Goal: Task Accomplishment & Management: Manage account settings

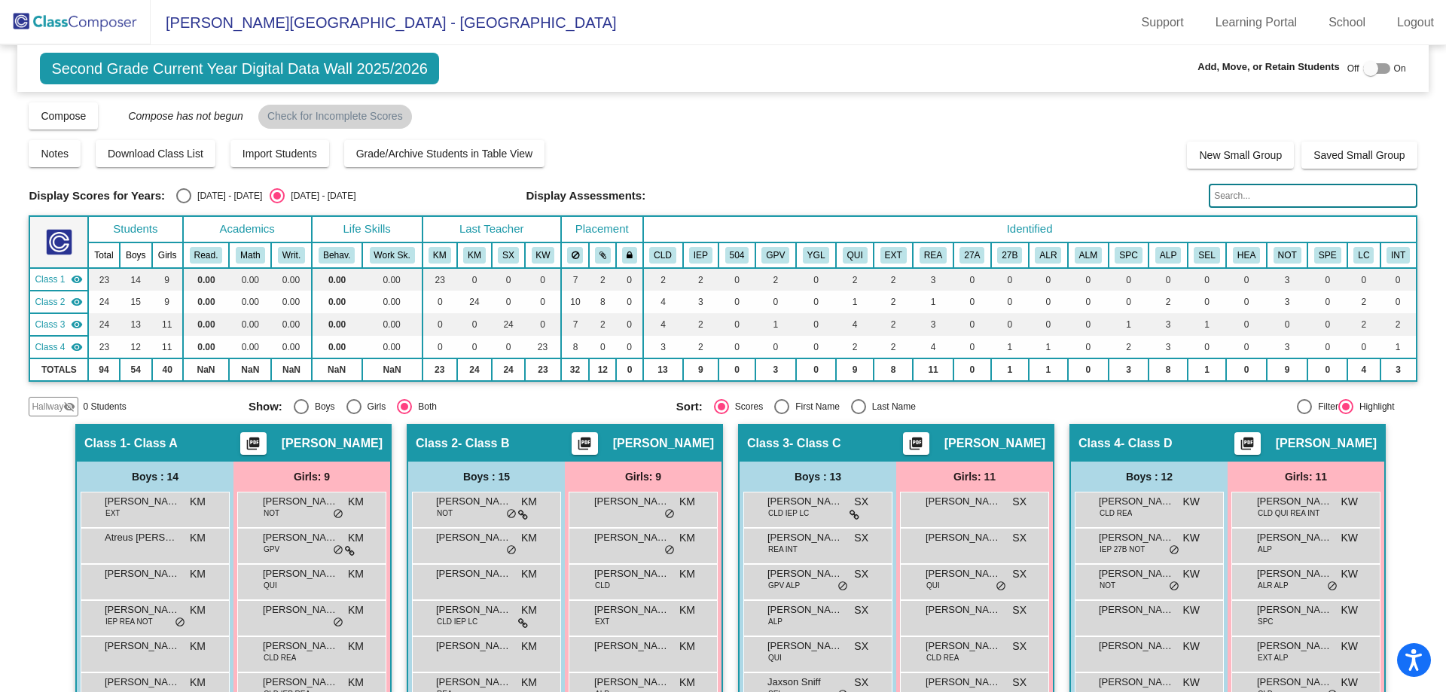
click at [100, 5] on img at bounding box center [75, 22] width 151 height 44
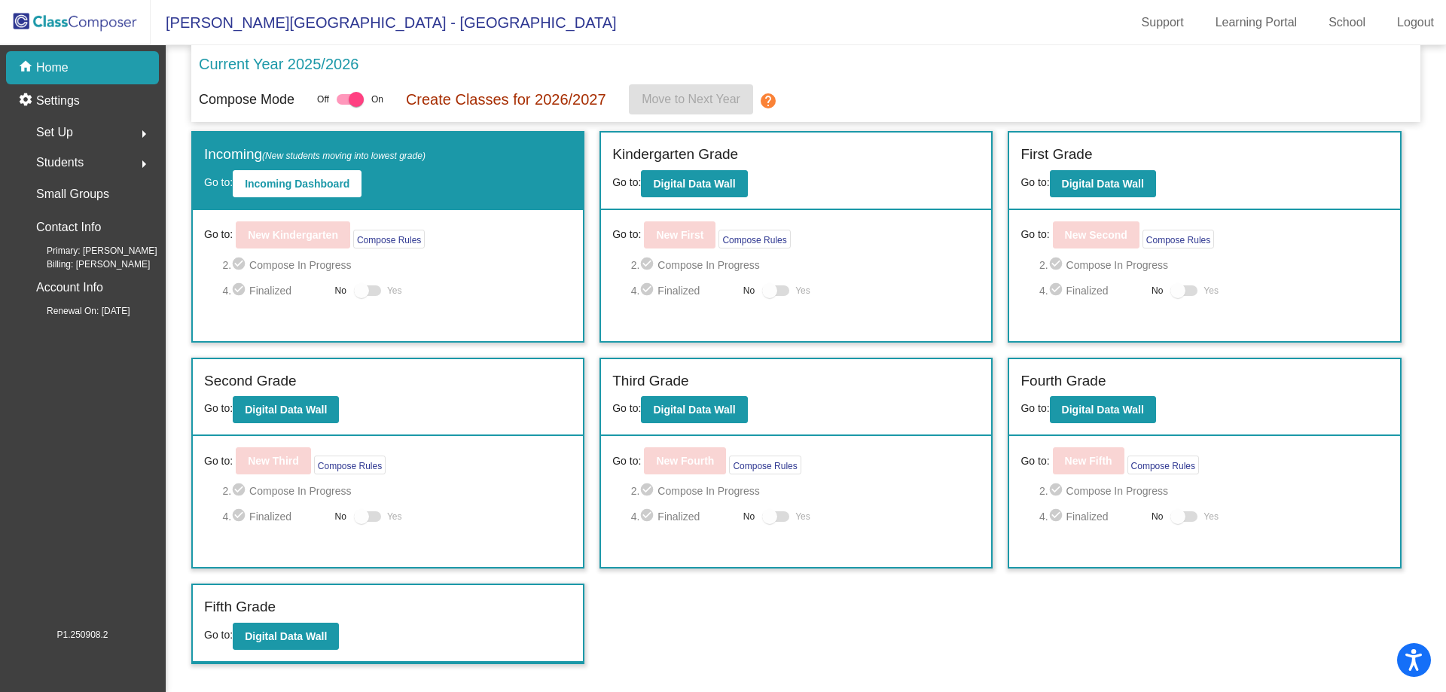
click at [575, 315] on div "Go to: New Kindergarten Compose Rules 2. check_circle Compose In Progress 4. ch…" at bounding box center [388, 275] width 390 height 131
click at [905, 579] on div "Incoming (New students moving into lowest grade) Go to: Incoming Dashboard Go t…" at bounding box center [805, 397] width 1229 height 533
click at [289, 635] on b "Digital Data Wall" at bounding box center [286, 637] width 82 height 12
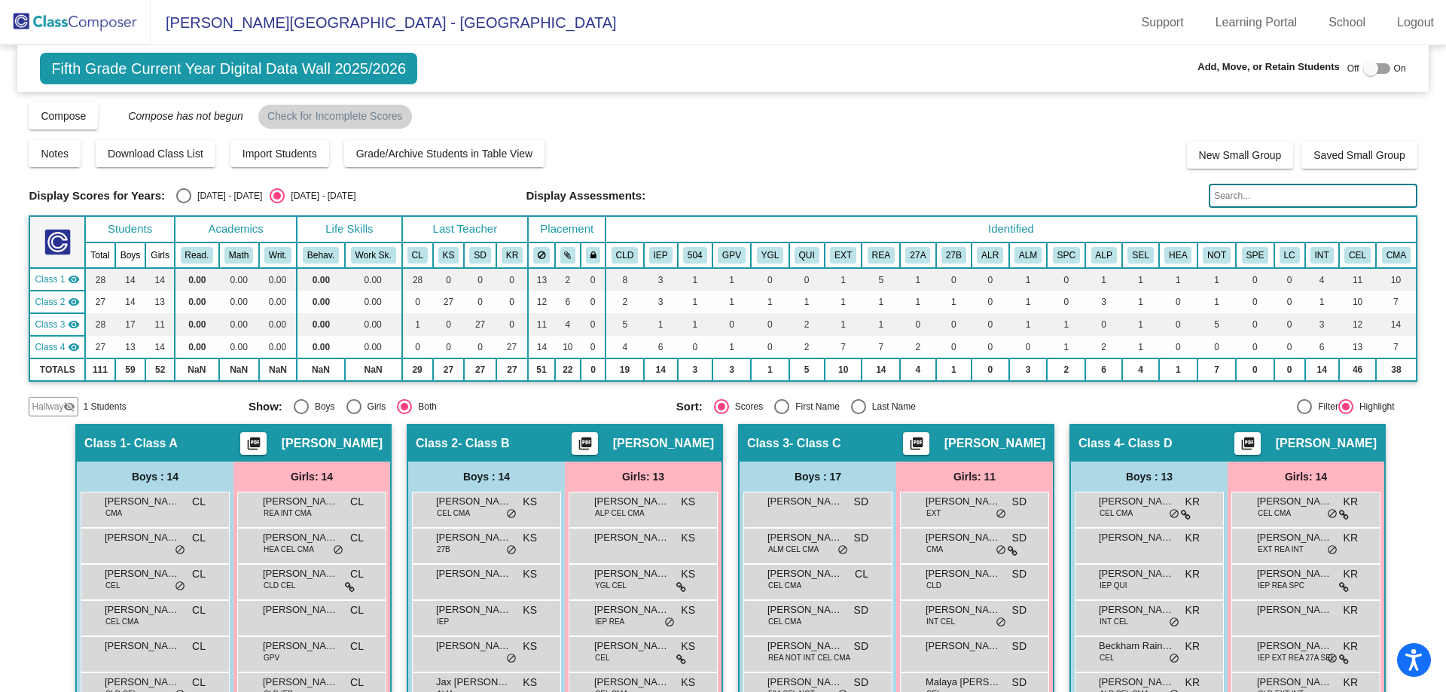
click at [1352, 66] on div "Off On" at bounding box center [1377, 69] width 59 height 18
click at [1363, 68] on div at bounding box center [1370, 68] width 15 height 15
checkbox input "true"
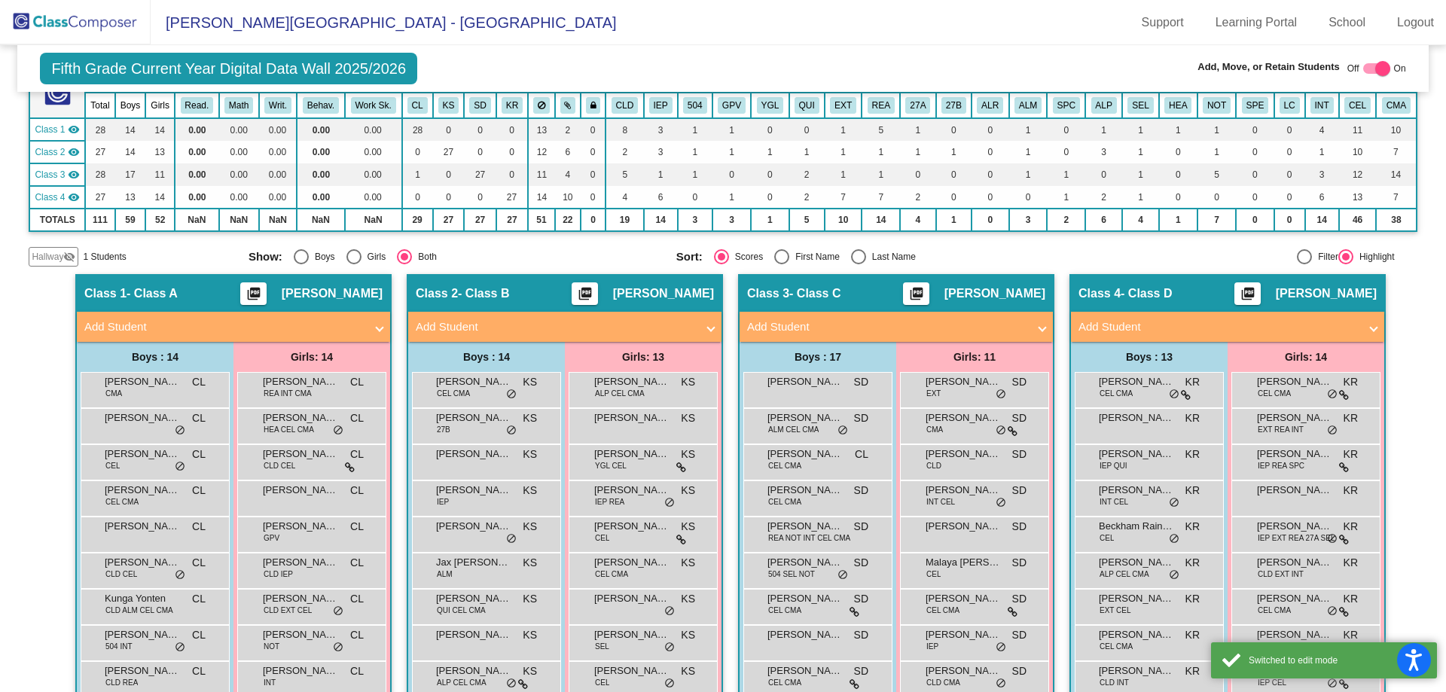
scroll to position [151, 0]
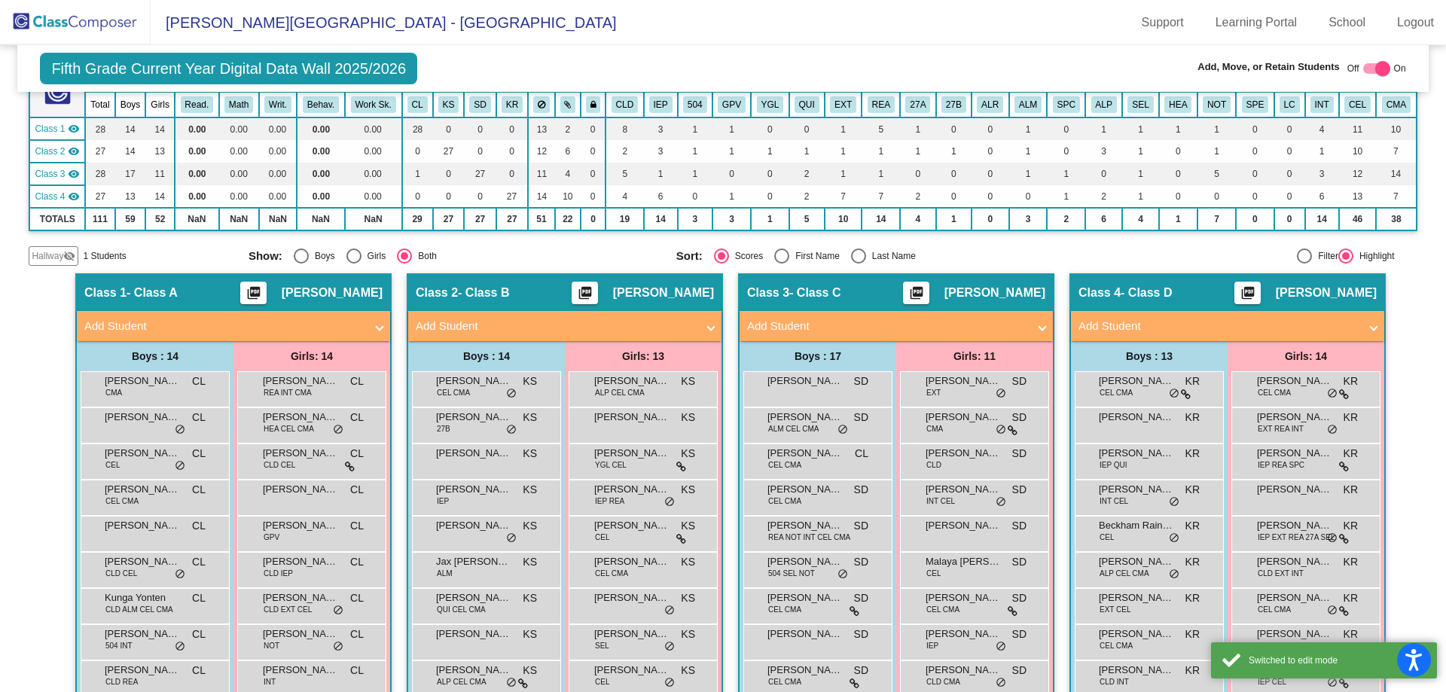
click at [62, 259] on span "Hallway" at bounding box center [48, 256] width 32 height 14
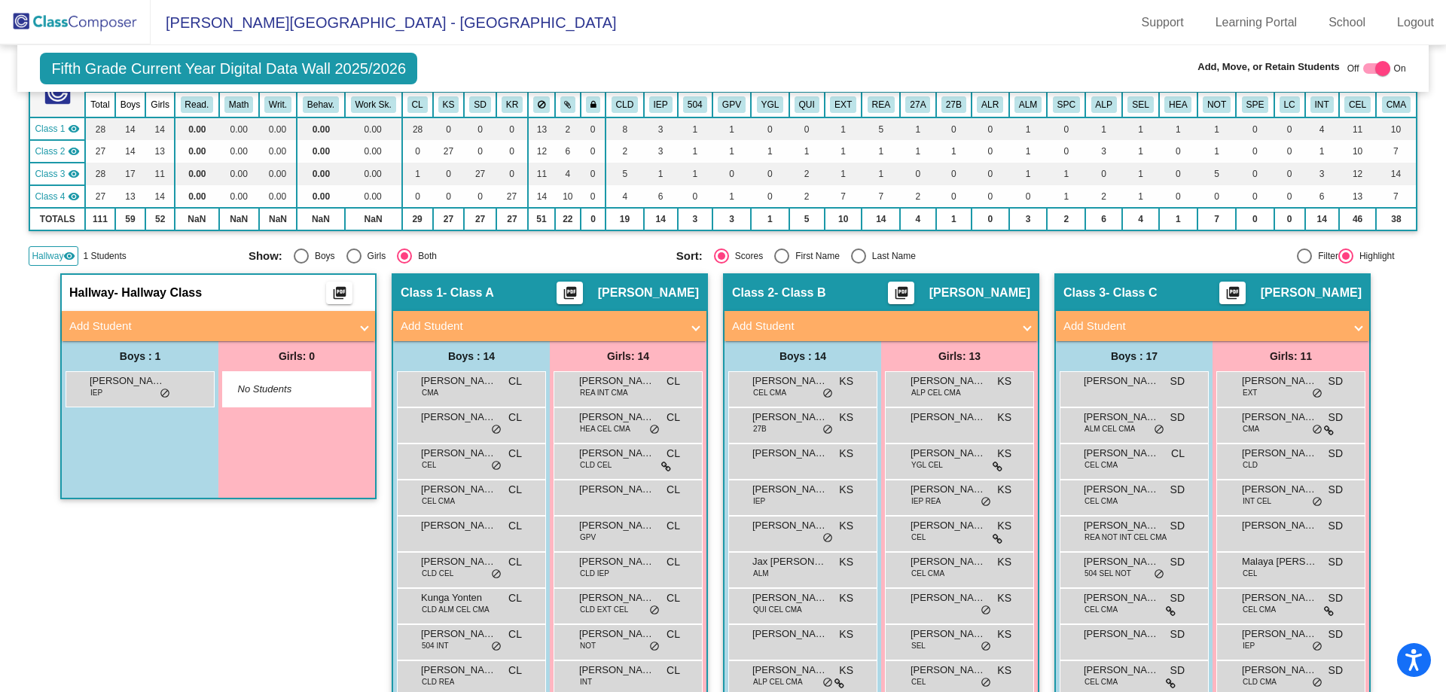
scroll to position [226, 0]
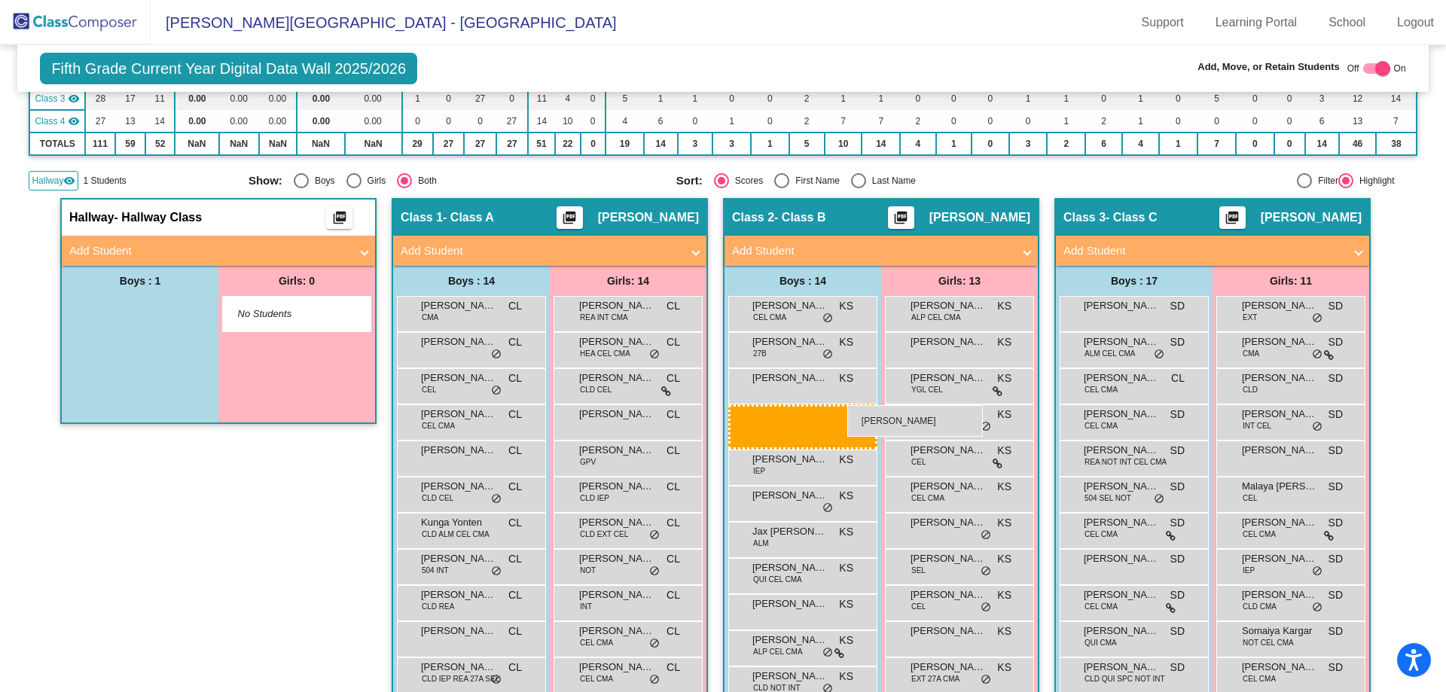
drag, startPoint x: 224, startPoint y: 347, endPoint x: 847, endPoint y: 405, distance: 625.7
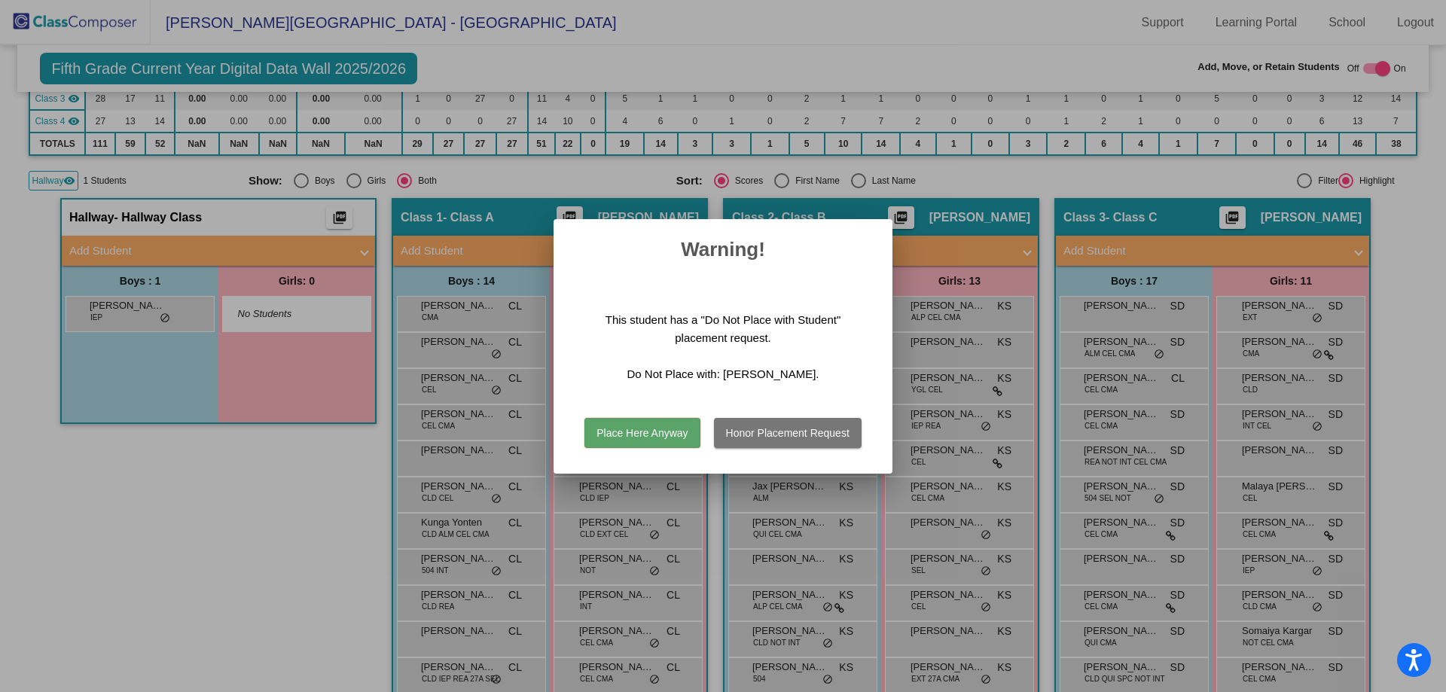
click at [664, 446] on button "Place Here Anyway" at bounding box center [642, 433] width 115 height 30
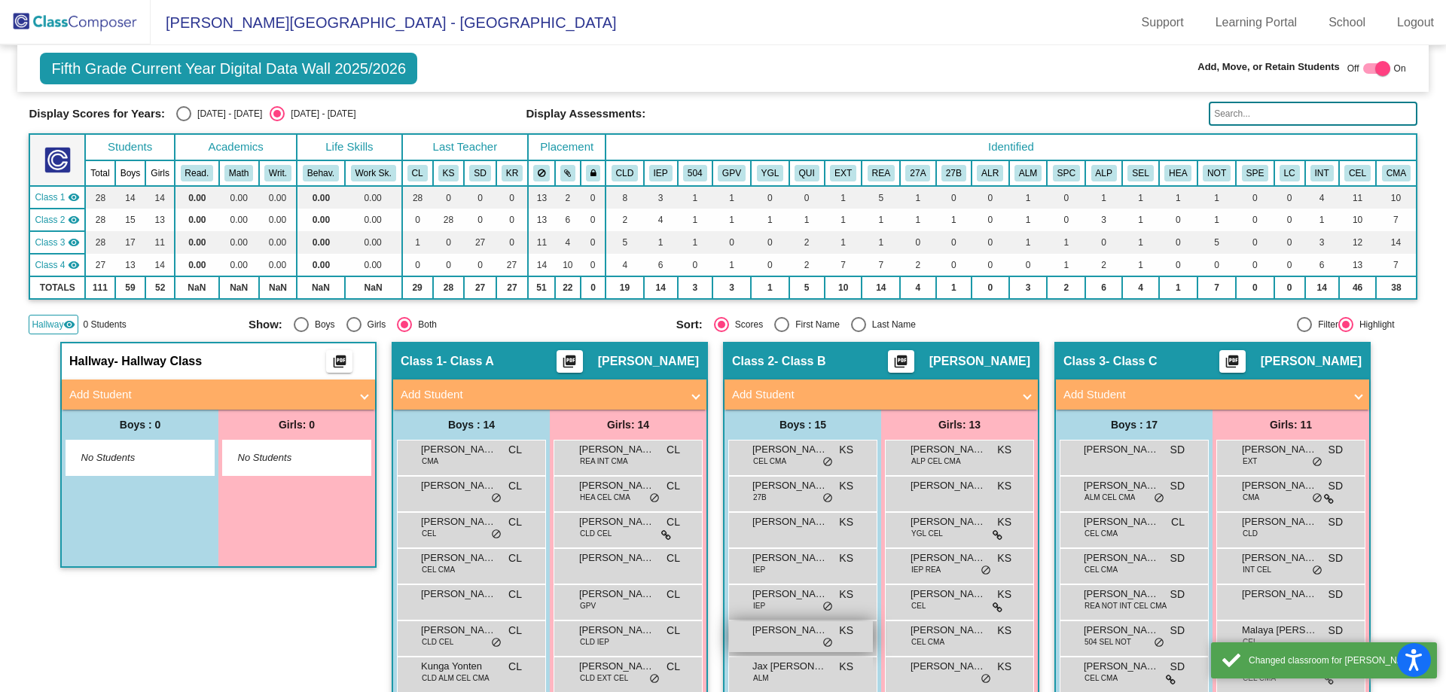
scroll to position [0, 0]
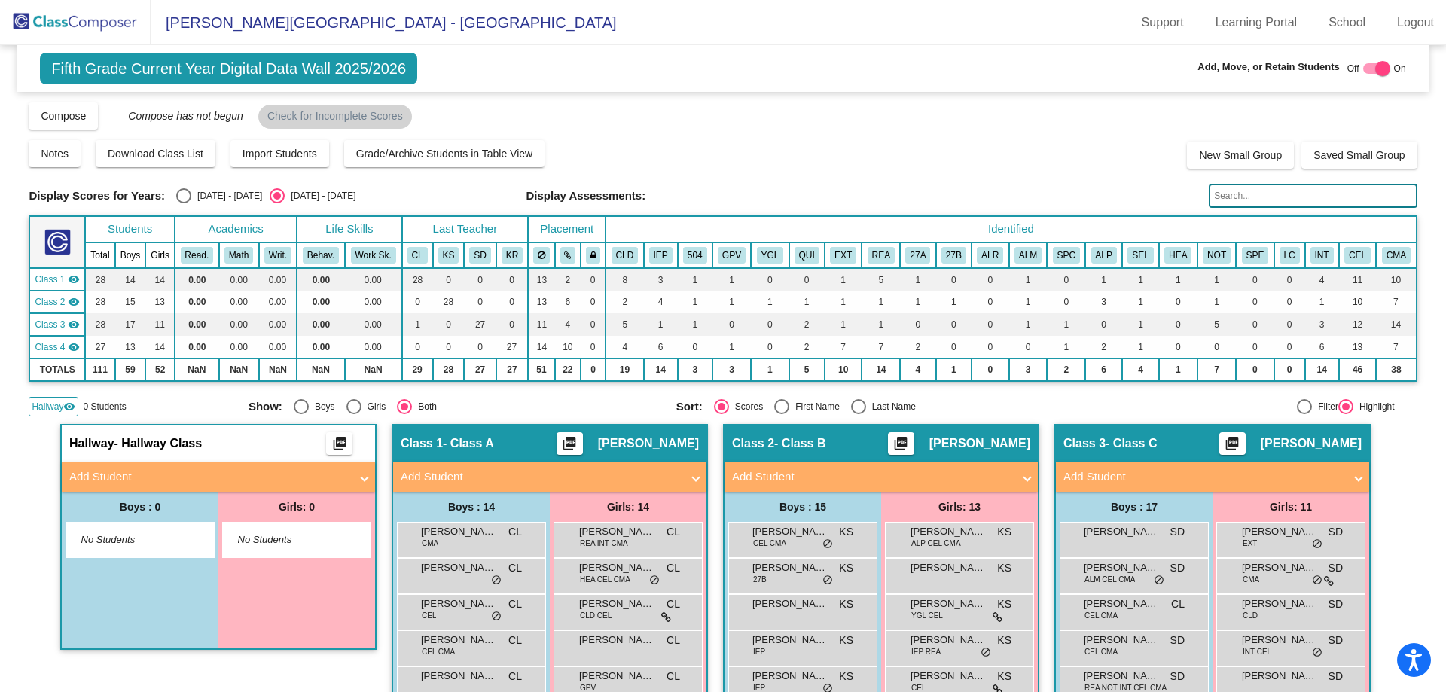
click at [75, 17] on img at bounding box center [75, 22] width 151 height 44
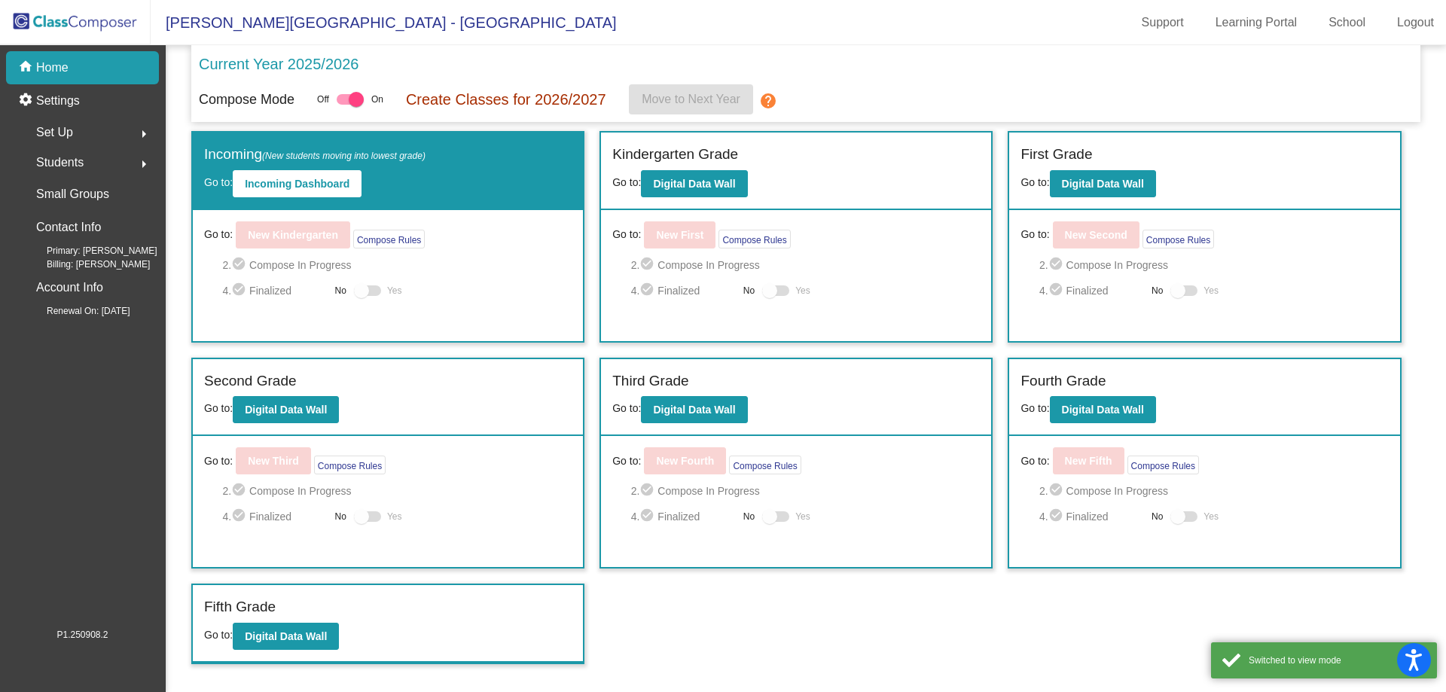
drag, startPoint x: 1305, startPoint y: 11, endPoint x: 2124, endPoint y: -91, distance: 826.0
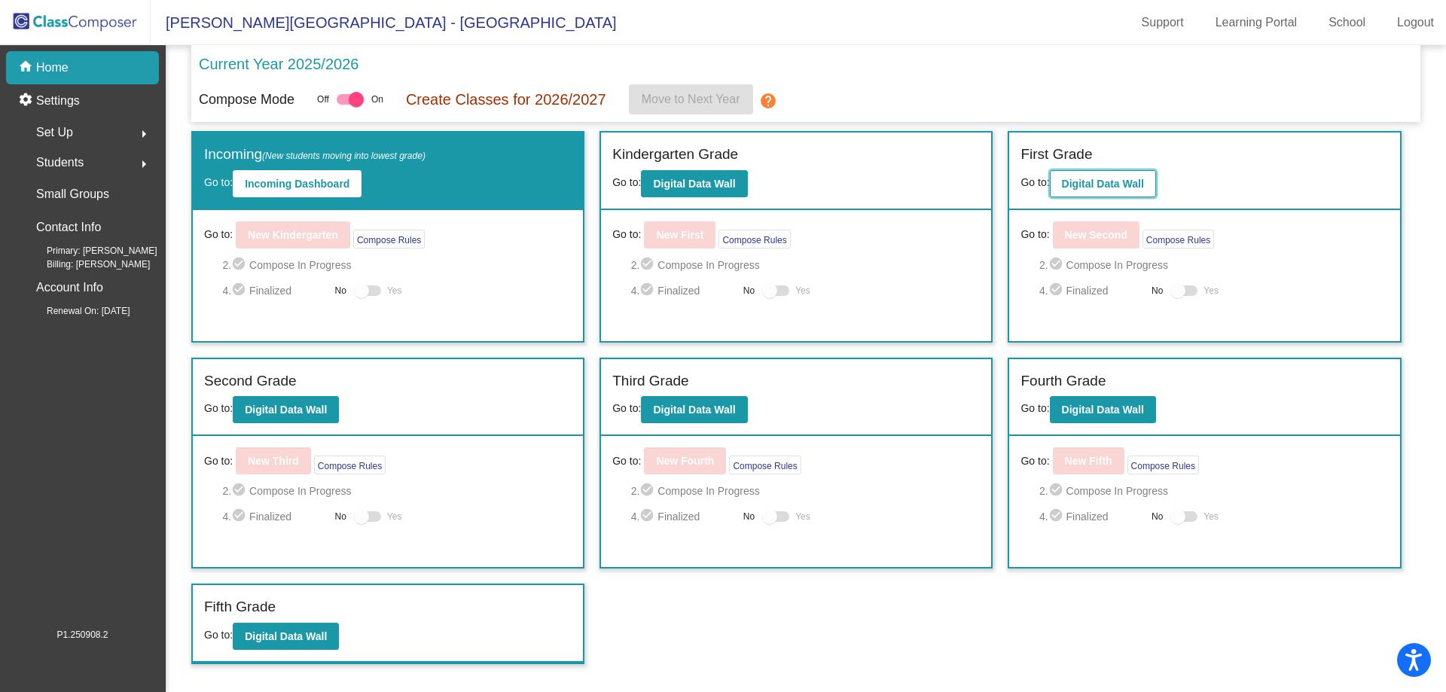
click at [1096, 178] on b "Digital Data Wall" at bounding box center [1103, 184] width 82 height 12
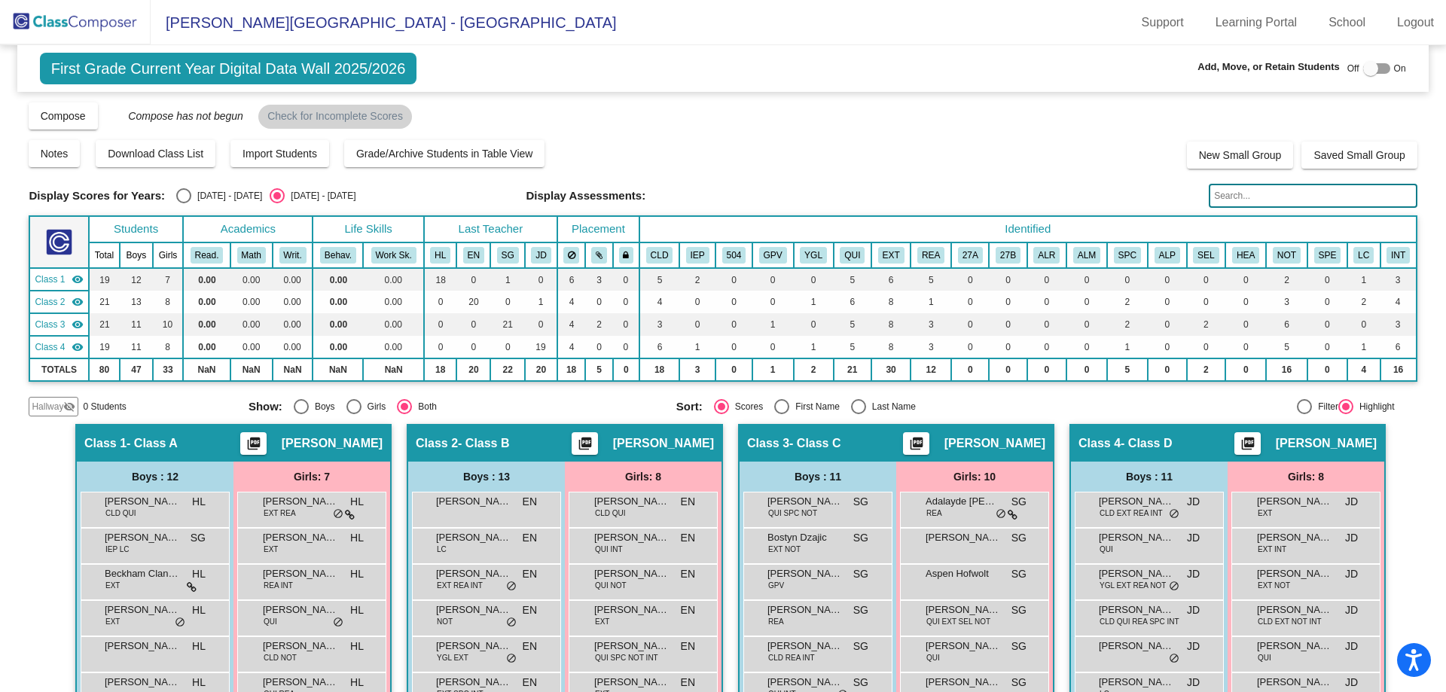
click at [66, 11] on img at bounding box center [75, 22] width 151 height 44
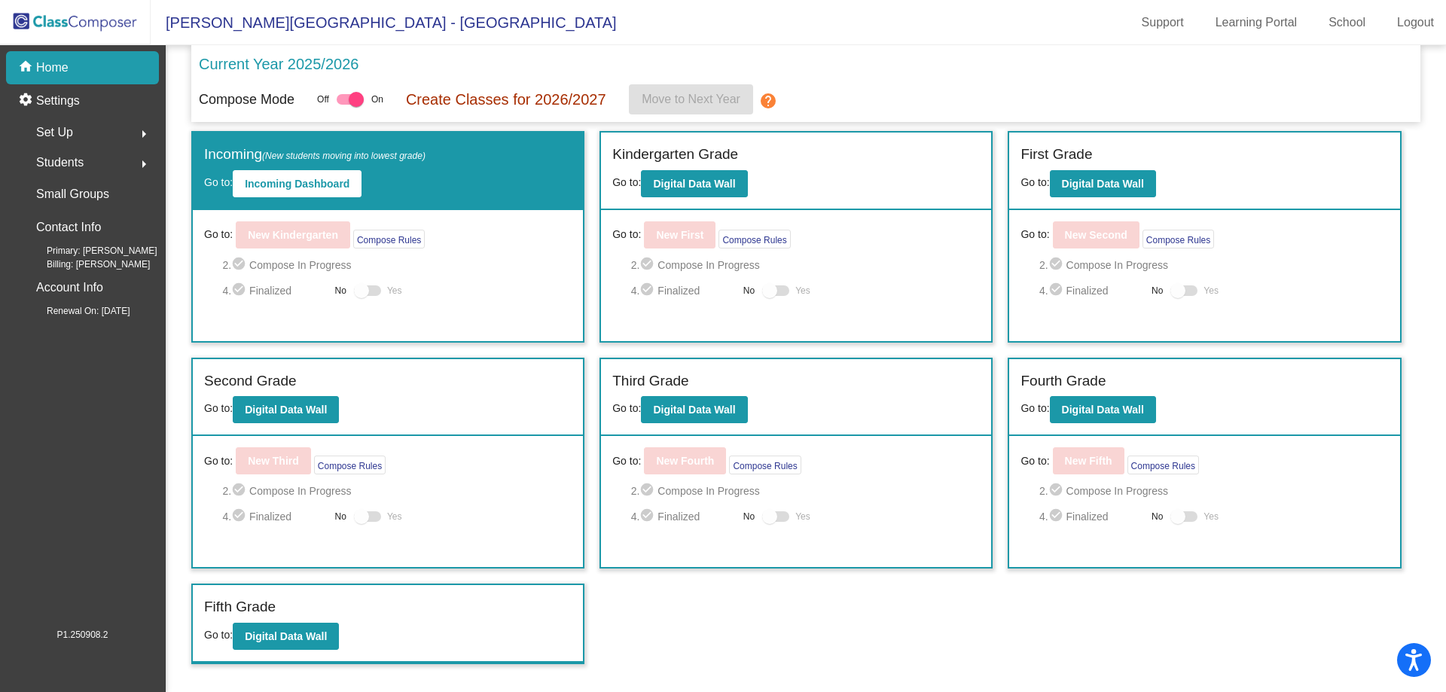
click at [102, 145] on div "Set Up arrow_right" at bounding box center [87, 133] width 144 height 30
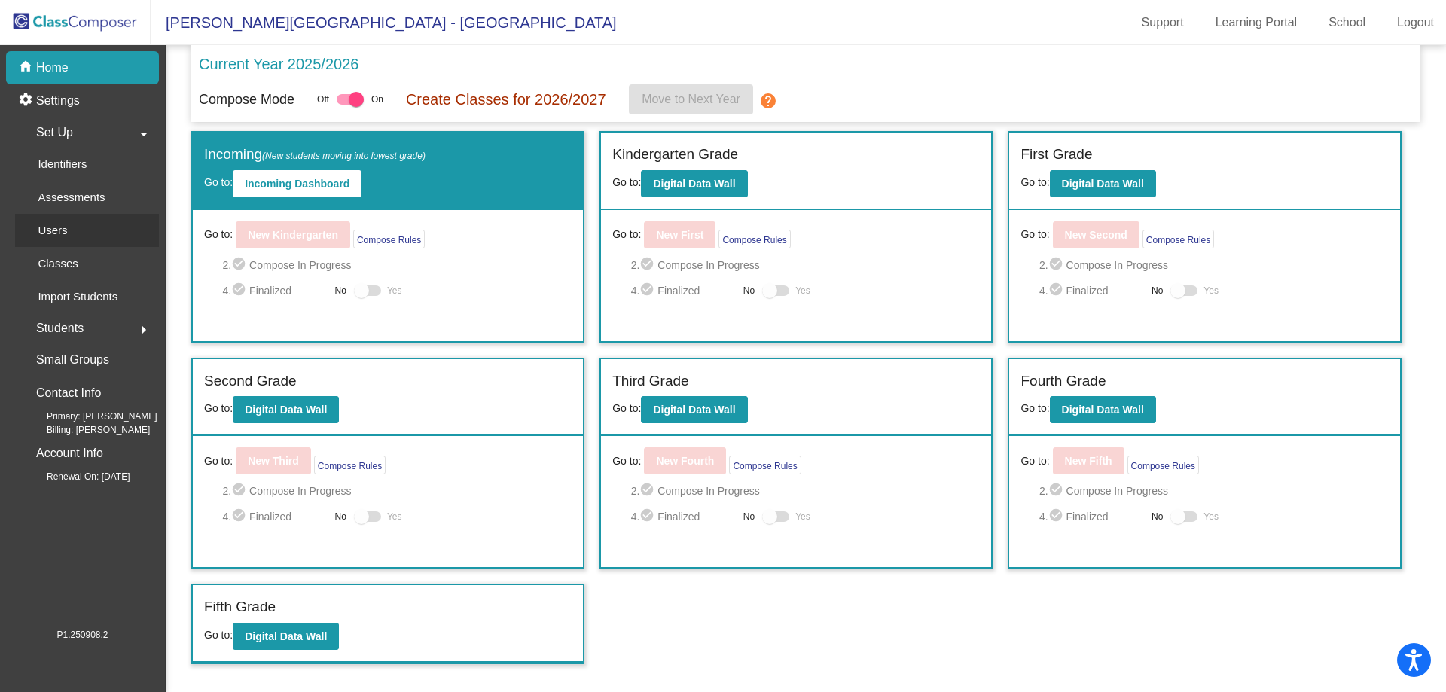
click at [84, 243] on link "Users" at bounding box center [87, 230] width 144 height 33
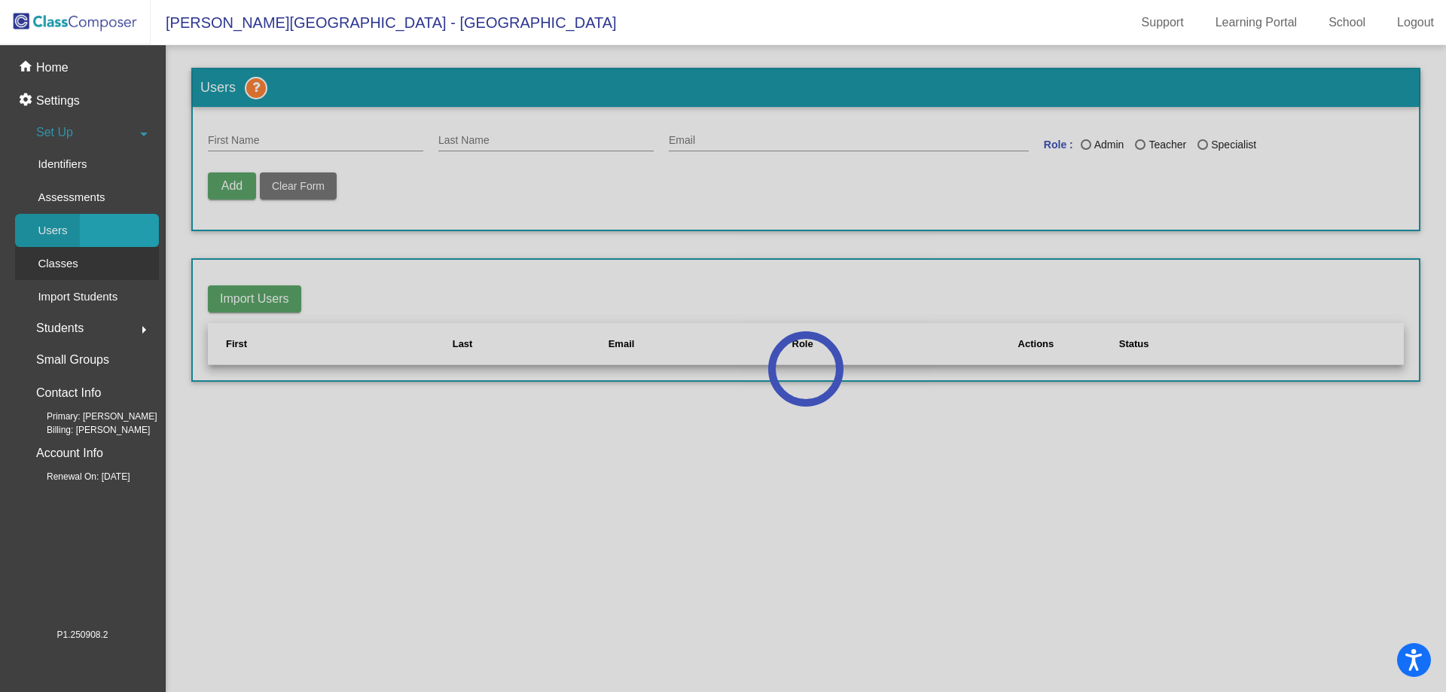
click at [75, 262] on p "Classes" at bounding box center [58, 264] width 40 height 18
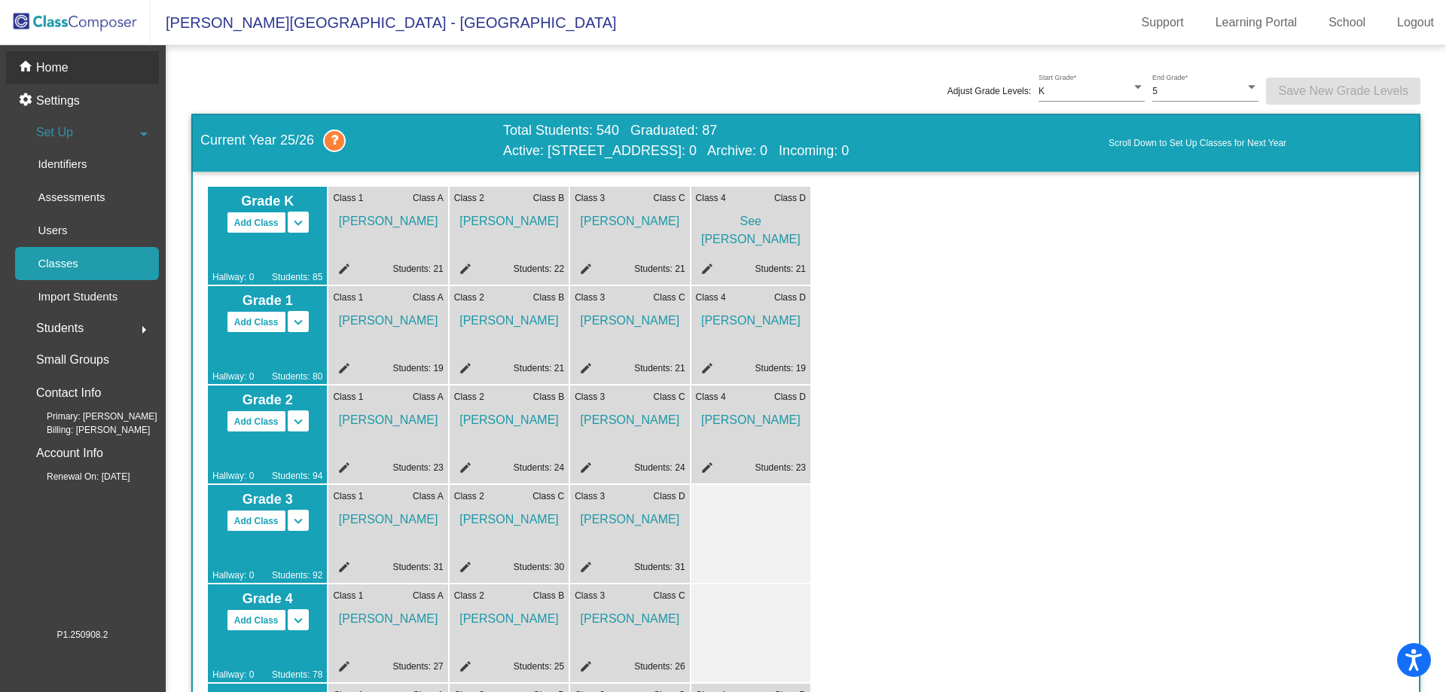
click at [85, 58] on div "home Home" at bounding box center [82, 67] width 153 height 33
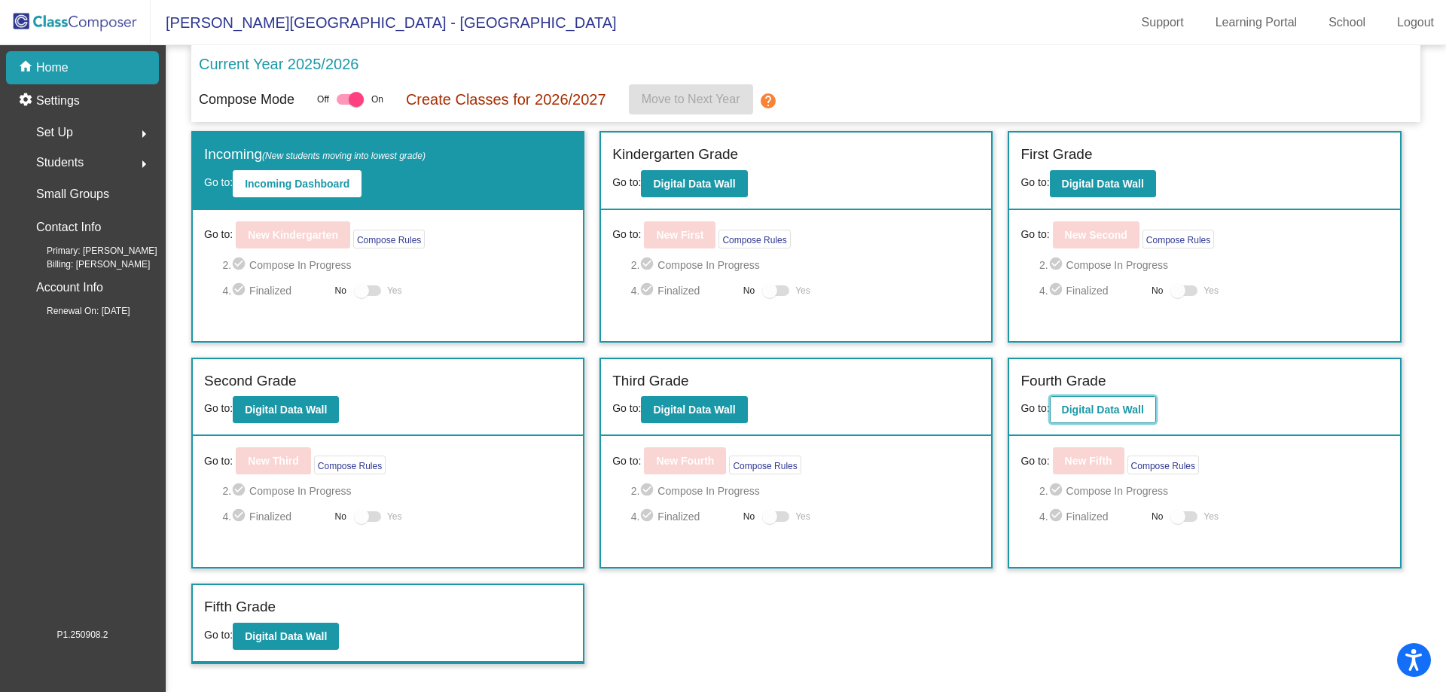
click at [1148, 415] on button "Digital Data Wall" at bounding box center [1103, 409] width 106 height 27
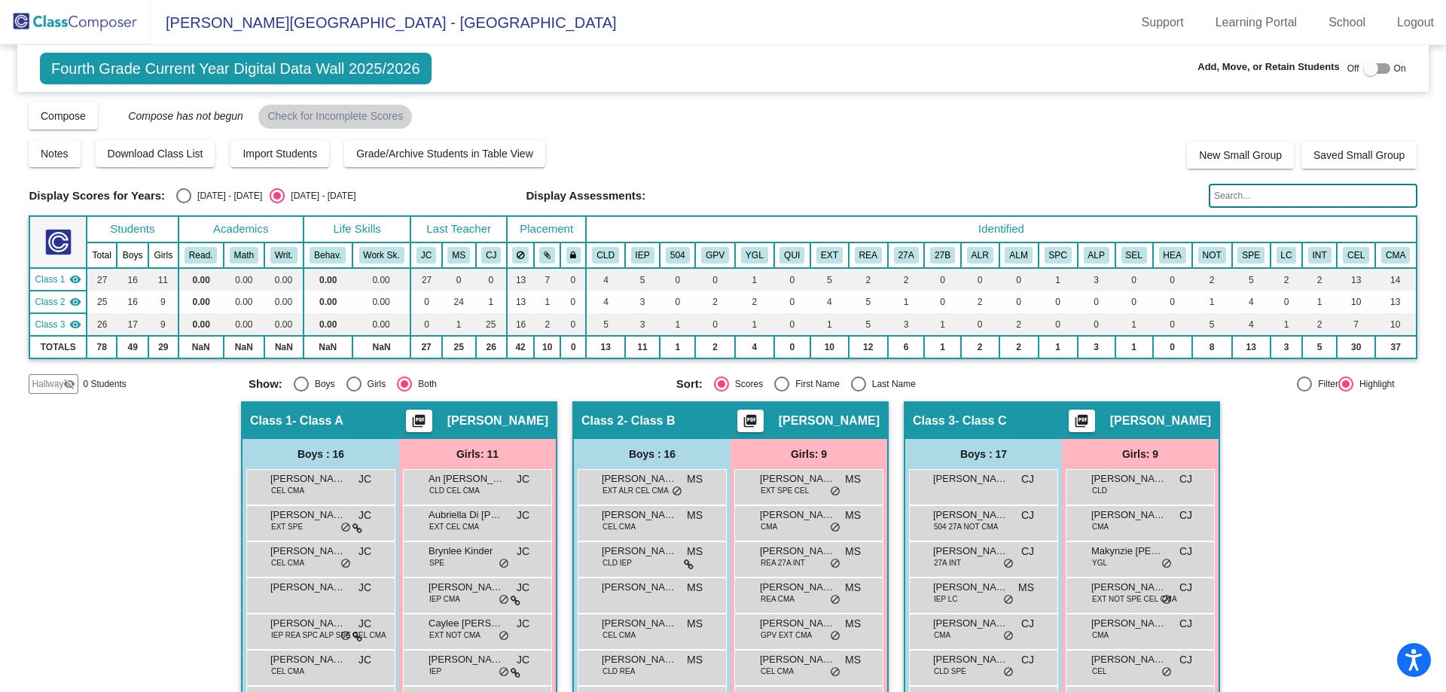
click at [90, 15] on img at bounding box center [75, 22] width 151 height 44
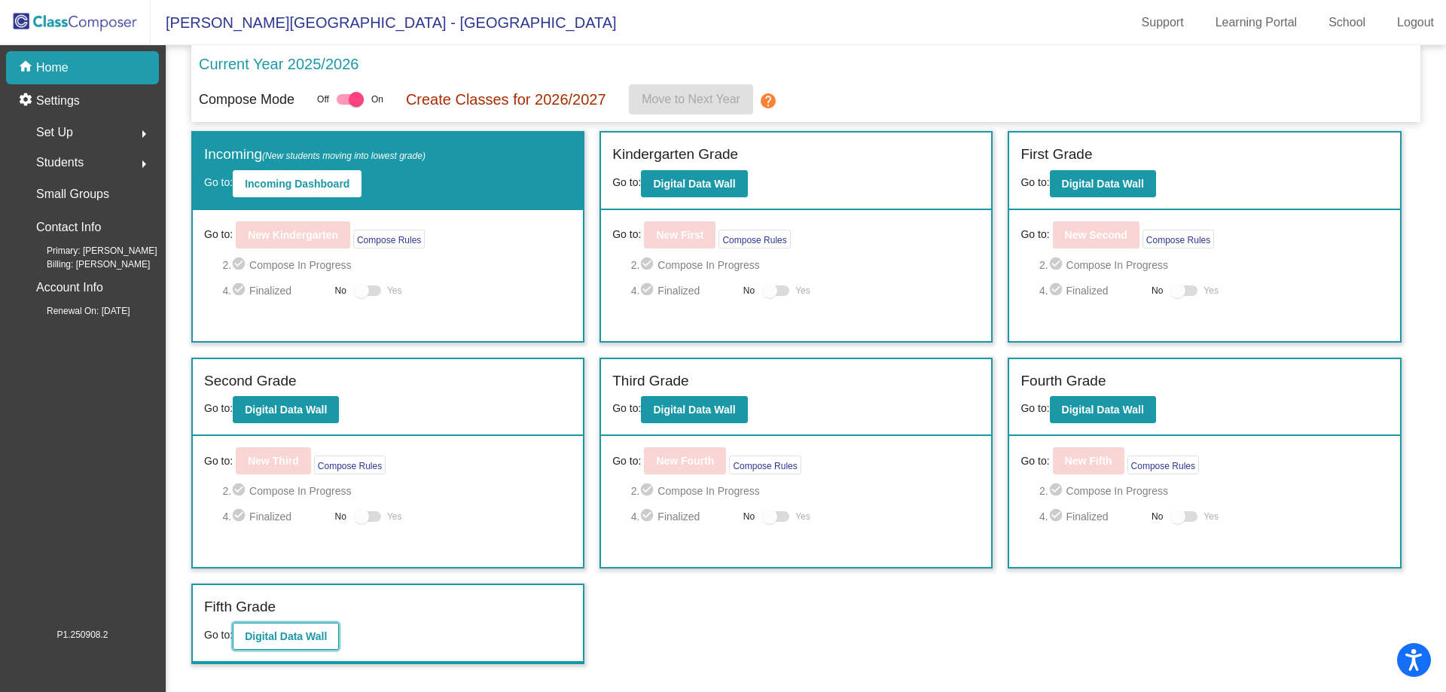
click at [294, 643] on button "Digital Data Wall" at bounding box center [286, 636] width 106 height 27
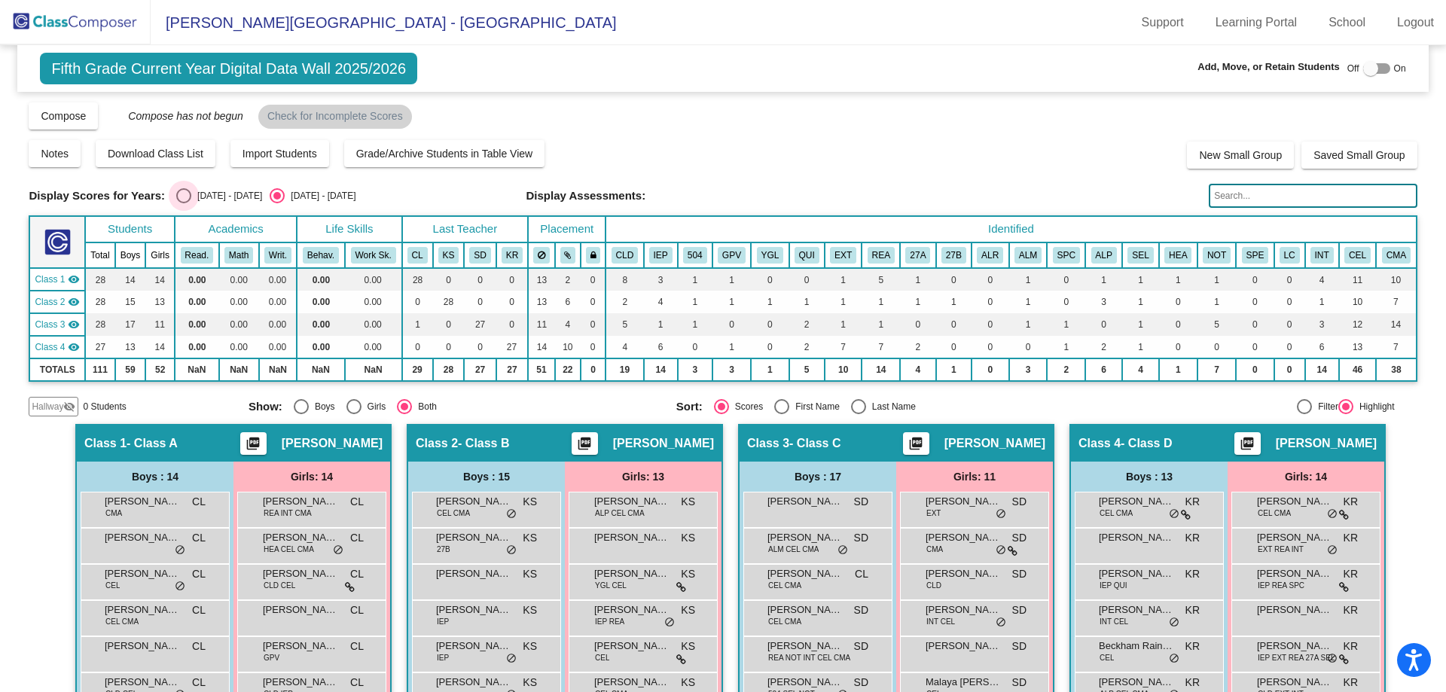
click at [182, 200] on div "Select an option" at bounding box center [183, 195] width 15 height 15
click at [183, 203] on input "[DATE] - [DATE]" at bounding box center [183, 203] width 1 height 1
radio input "true"
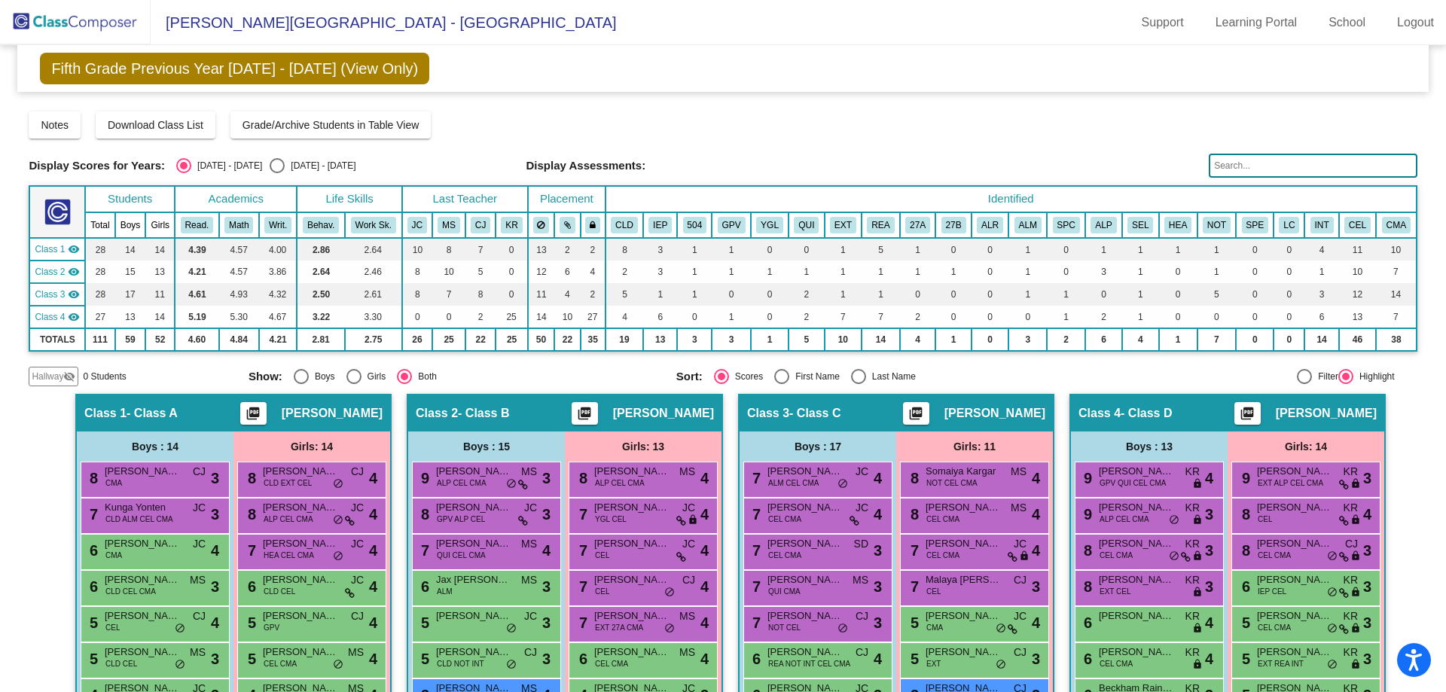
click at [285, 166] on div "[DATE] - [DATE]" at bounding box center [320, 166] width 71 height 14
click at [277, 173] on input "[DATE] - [DATE]" at bounding box center [276, 173] width 1 height 1
radio input "true"
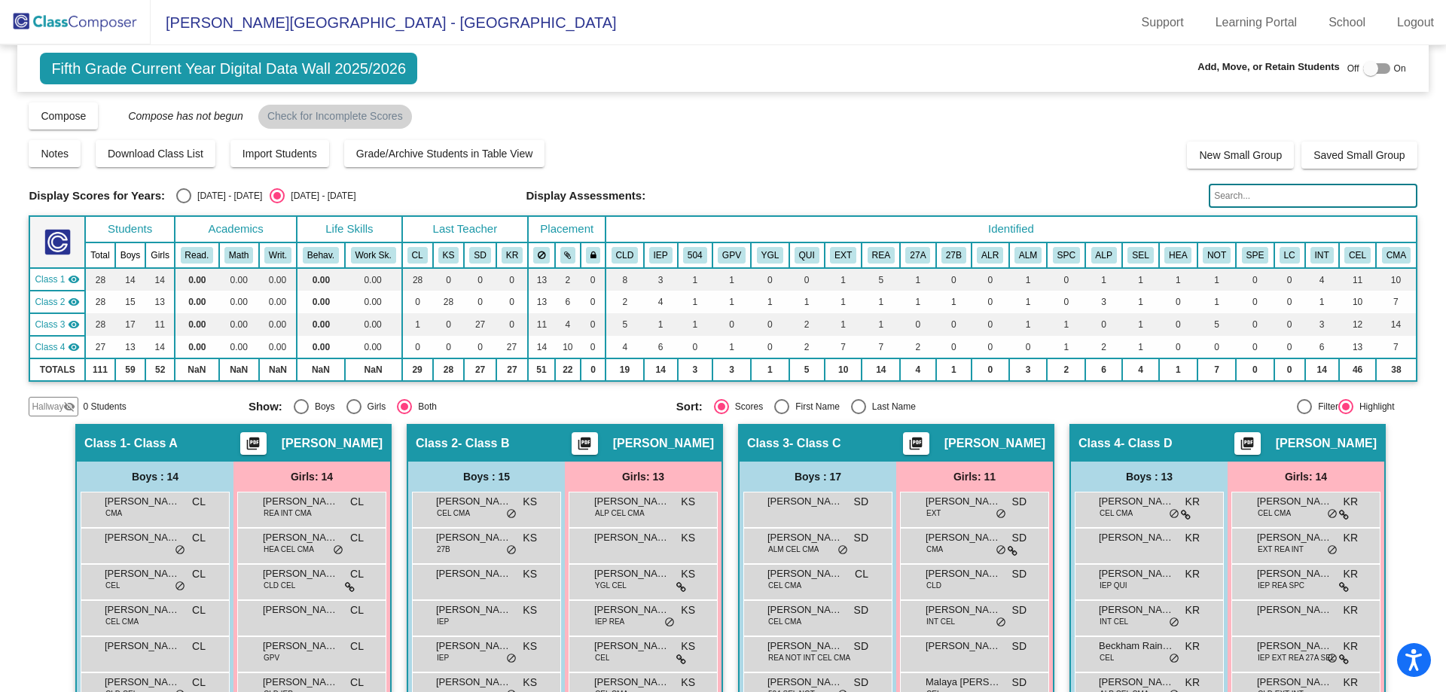
click at [33, 20] on img at bounding box center [75, 22] width 151 height 44
